Goal: Task Accomplishment & Management: Manage account settings

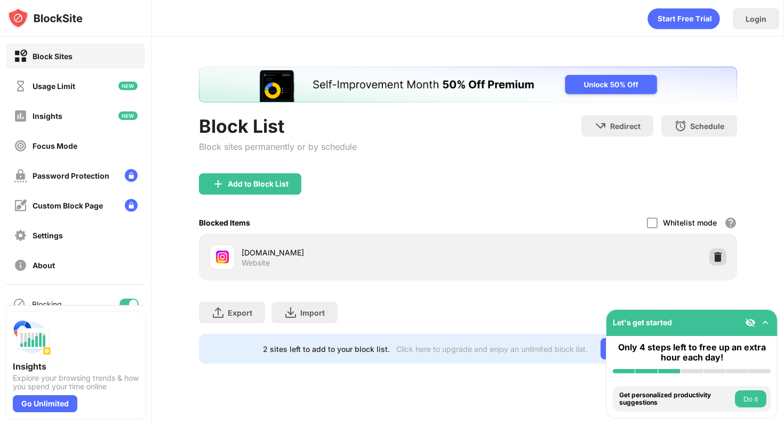
click at [720, 262] on img at bounding box center [717, 257] width 11 height 11
